Goal: Task Accomplishment & Management: Manage account settings

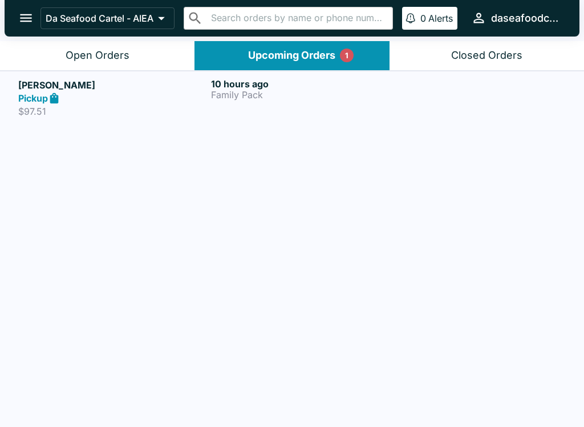
click at [34, 100] on strong "Pickup" at bounding box center [33, 97] width 30 height 11
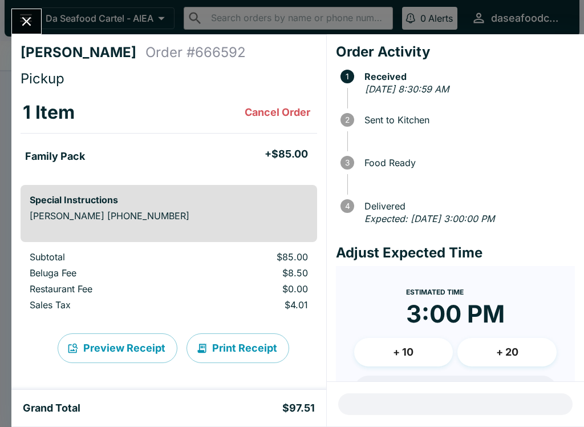
click at [27, 12] on button "Close" at bounding box center [26, 21] width 29 height 25
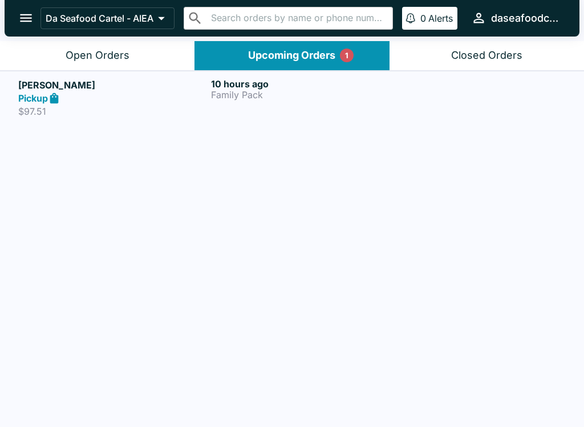
click at [53, 54] on button "Open Orders" at bounding box center [97, 55] width 194 height 29
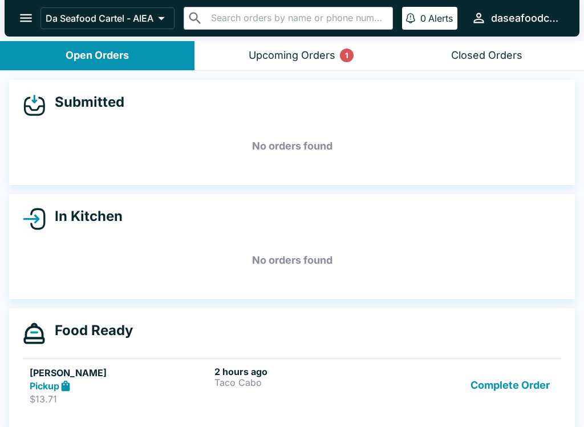
click at [514, 392] on button "Complete Order" at bounding box center [510, 385] width 88 height 39
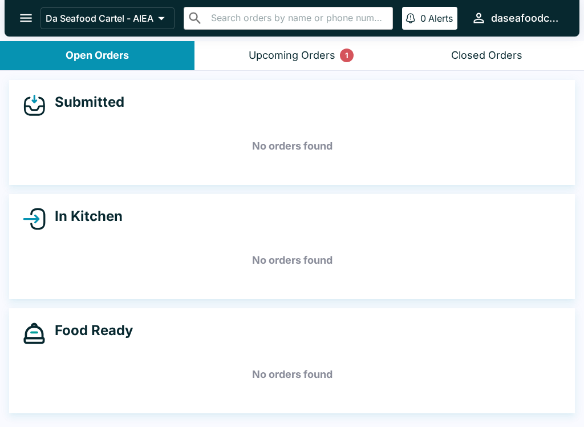
click at [17, 11] on button "open drawer" at bounding box center [25, 17] width 29 height 29
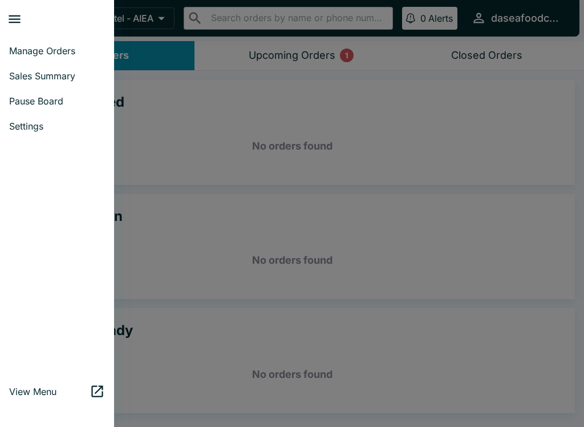
click at [53, 71] on span "Sales Summary" at bounding box center [57, 75] width 96 height 11
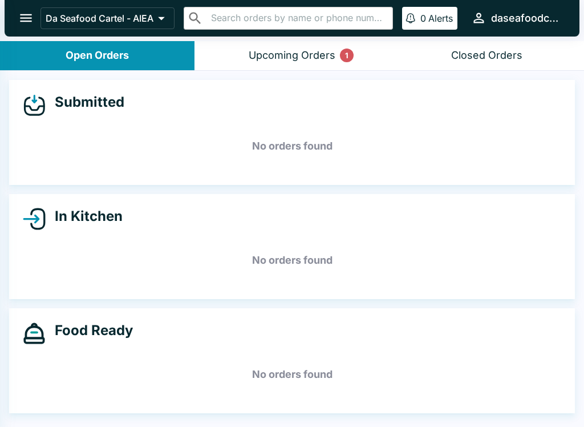
select select "03:00"
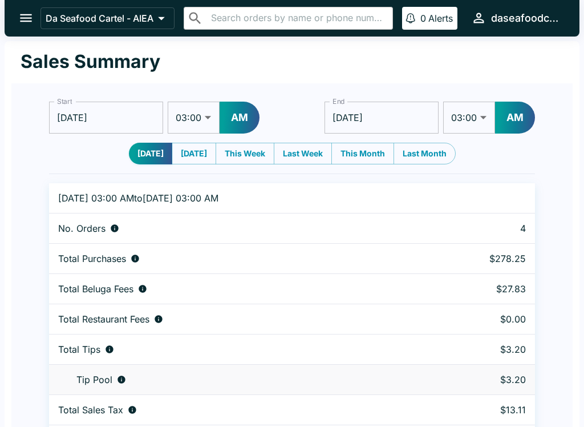
click at [30, 17] on icon "open drawer" at bounding box center [25, 17] width 15 height 15
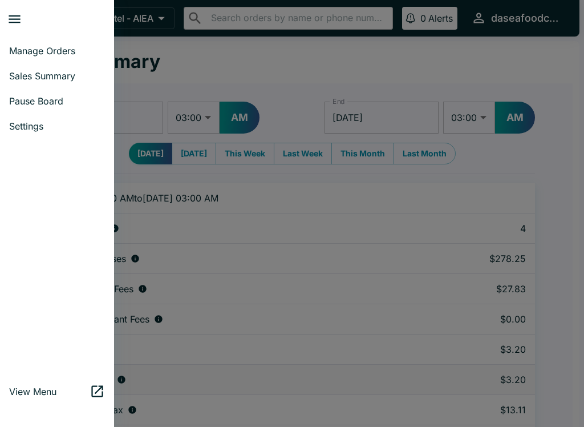
click at [65, 48] on span "Manage Orders" at bounding box center [57, 50] width 96 height 11
